Goal: Information Seeking & Learning: Learn about a topic

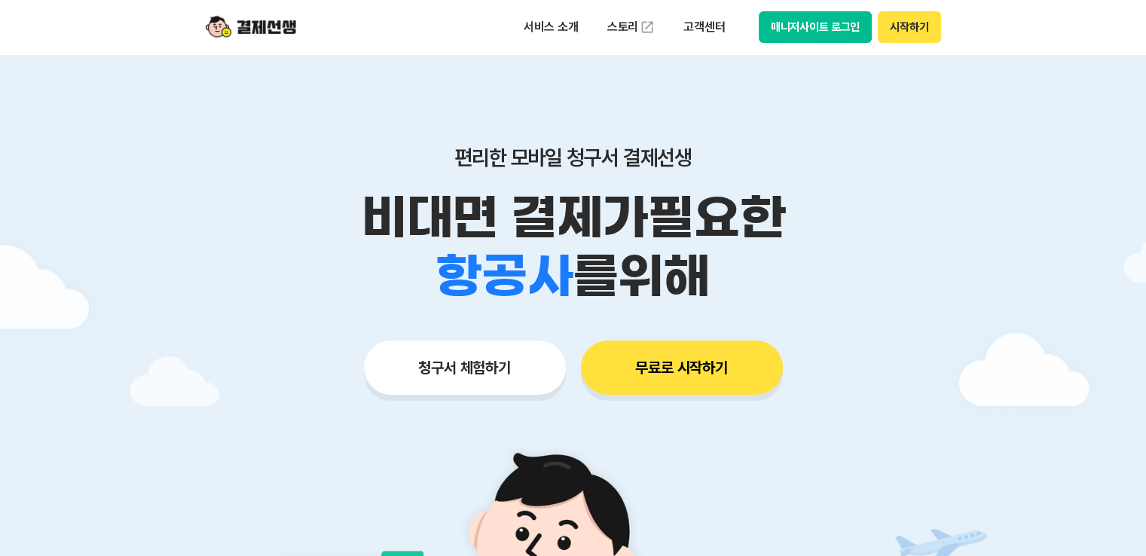
click at [543, 365] on button "청구서 체험하기" at bounding box center [465, 368] width 202 height 54
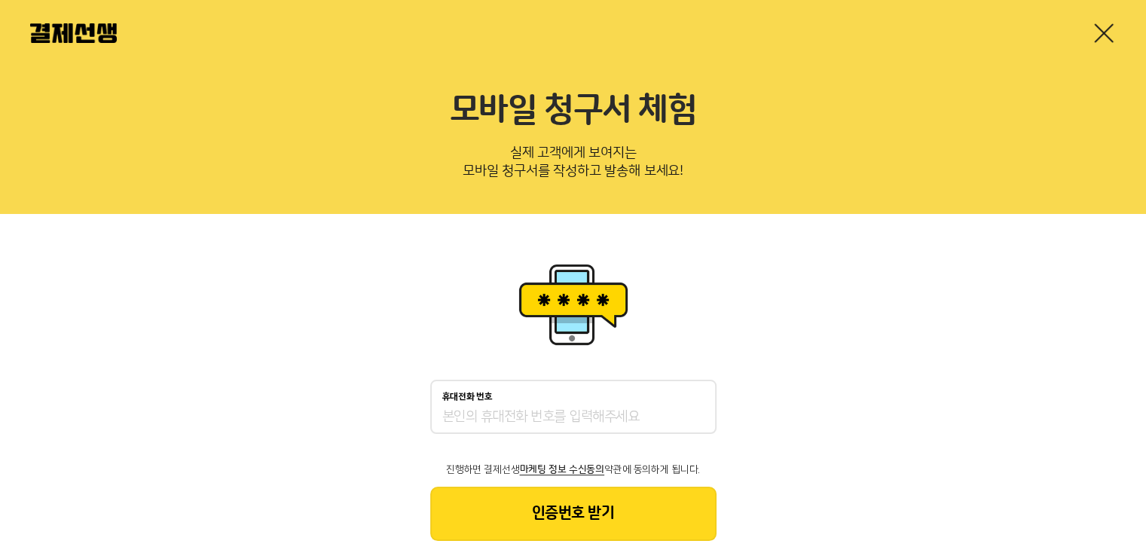
click at [1109, 34] on link at bounding box center [1104, 33] width 24 height 24
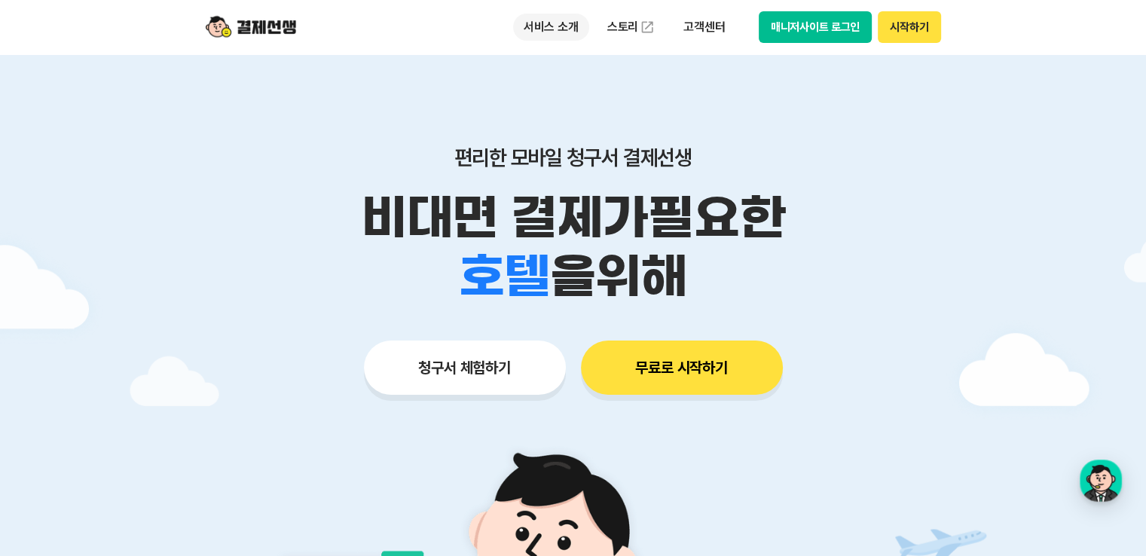
click at [571, 28] on p "서비스 소개" at bounding box center [551, 27] width 76 height 27
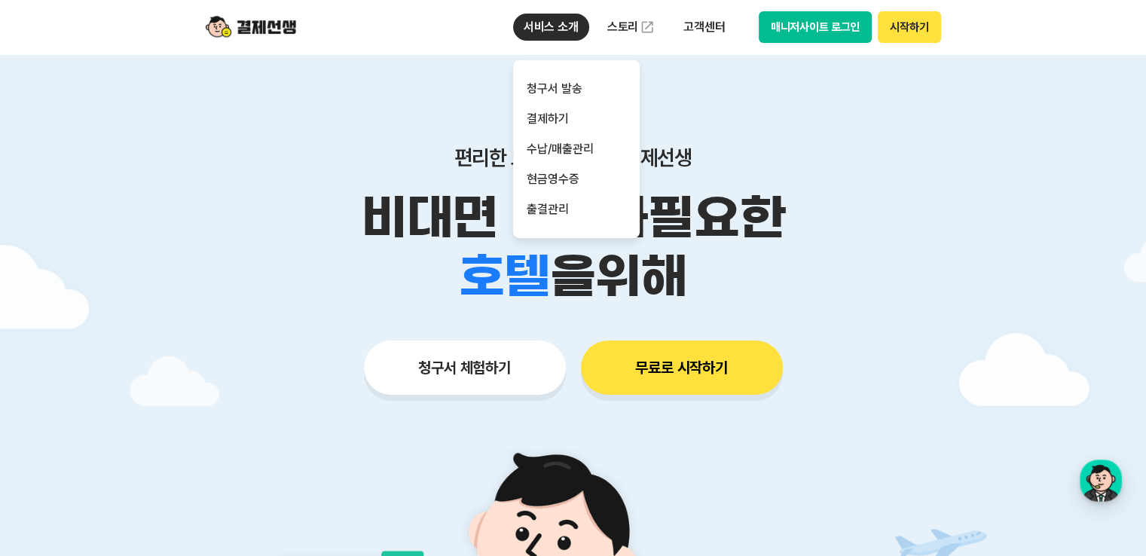
click at [571, 28] on p "서비스 소개" at bounding box center [551, 27] width 76 height 27
click at [561, 203] on link "출결관리" at bounding box center [576, 209] width 127 height 30
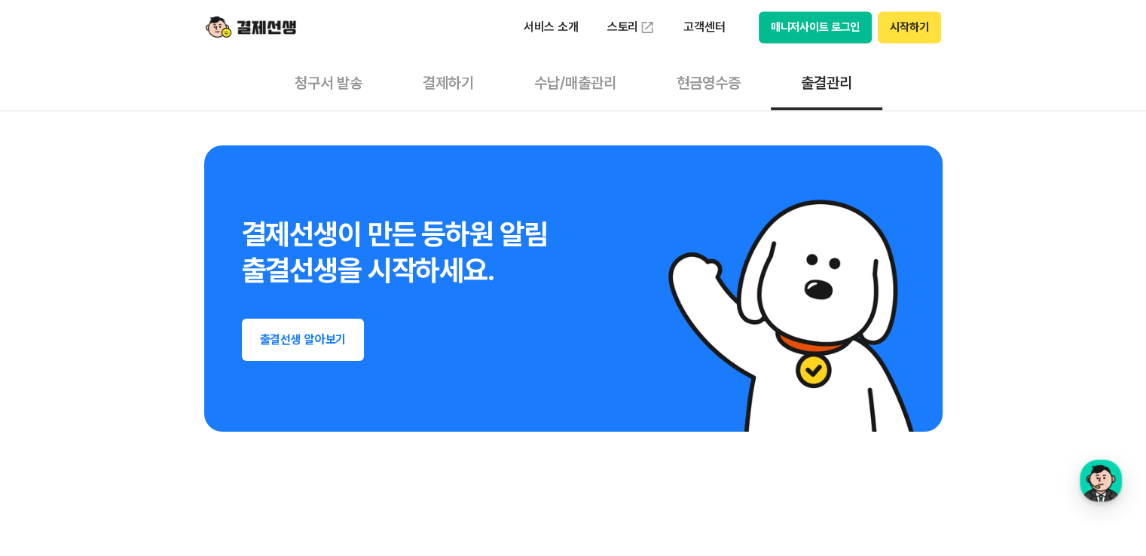
scroll to position [2547, 0]
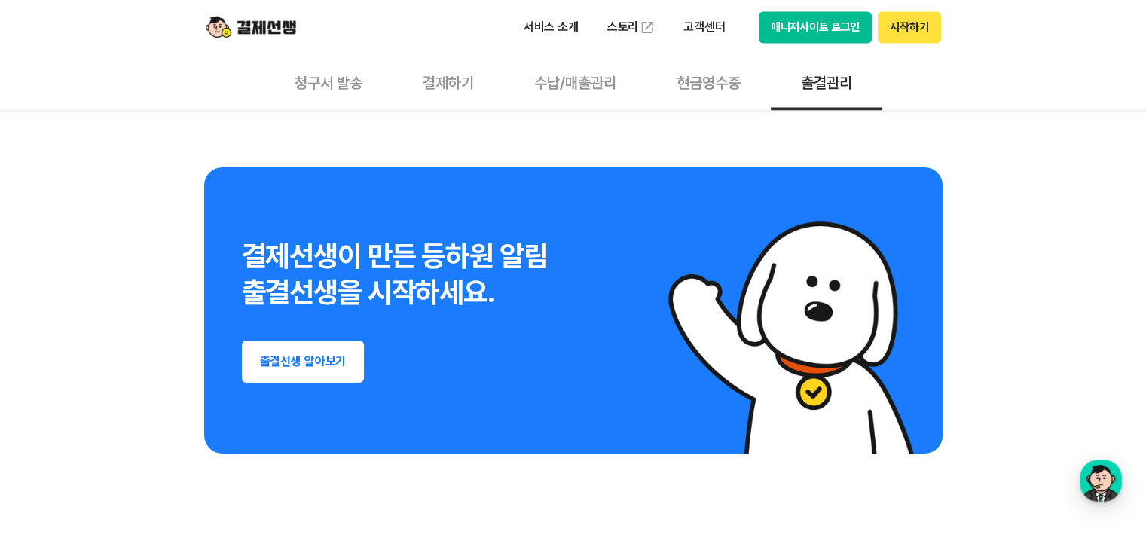
click at [347, 353] on button "출결선생 알아보기" at bounding box center [303, 362] width 123 height 42
